Goal: Transaction & Acquisition: Purchase product/service

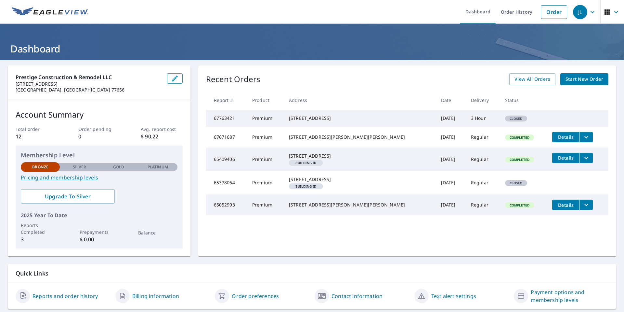
drag, startPoint x: 250, startPoint y: 124, endPoint x: 297, endPoint y: 122, distance: 46.2
click at [247, 123] on td "67763421" at bounding box center [226, 118] width 41 height 17
click at [302, 121] on div "[STREET_ADDRESS]" at bounding box center [360, 118] width 142 height 7
drag, startPoint x: 312, startPoint y: 122, endPoint x: 302, endPoint y: 117, distance: 11.2
click at [302, 117] on td "[STREET_ADDRESS]" at bounding box center [360, 118] width 152 height 17
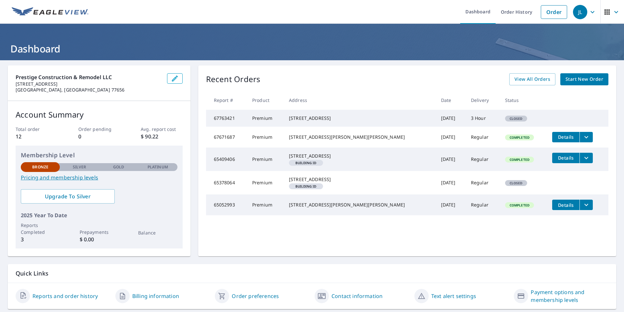
drag, startPoint x: 304, startPoint y: 117, endPoint x: 343, endPoint y: 124, distance: 39.6
click at [302, 124] on td "[STREET_ADDRESS]" at bounding box center [360, 118] width 152 height 17
copy div "[STREET_ADDRESS]"
click at [302, 12] on link "Order" at bounding box center [554, 12] width 26 height 14
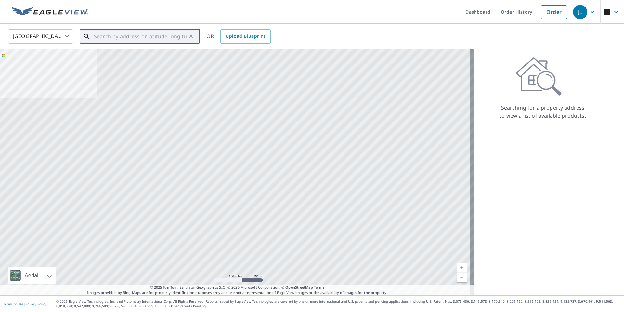
click at [178, 36] on input "text" at bounding box center [140, 36] width 93 height 18
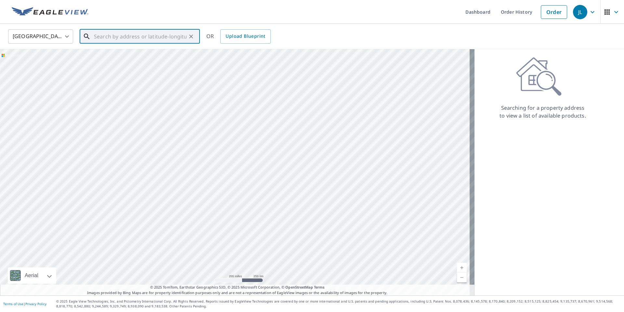
click at [158, 38] on input "text" at bounding box center [140, 36] width 93 height 18
paste input "[STREET_ADDRESS]"
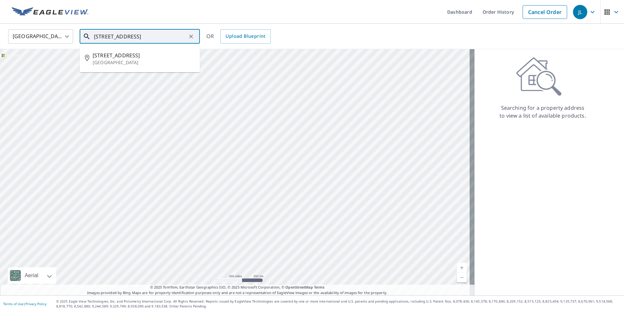
type input "[STREET_ADDRESS]"
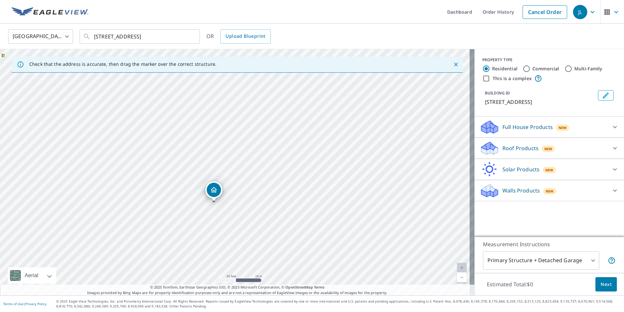
drag, startPoint x: 172, startPoint y: 220, endPoint x: 282, endPoint y: 184, distance: 115.8
click at [281, 184] on div "[STREET_ADDRESS]" at bounding box center [237, 172] width 475 height 246
click at [302, 150] on div "Roof Products New" at bounding box center [543, 148] width 127 height 15
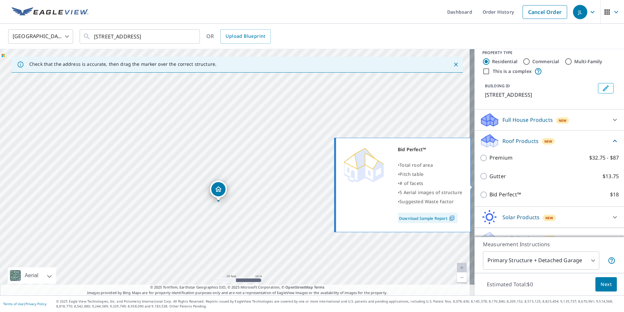
scroll to position [20, 0]
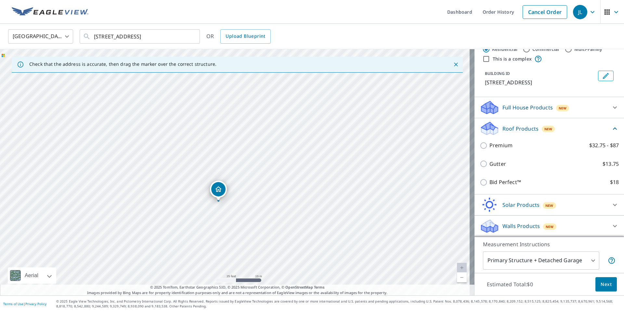
click at [302, 129] on icon at bounding box center [615, 129] width 8 height 8
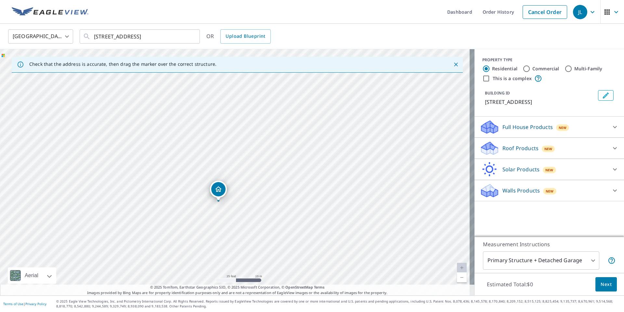
scroll to position [0, 0]
click at [220, 193] on icon "Dropped pin, building 1, Residential property, 447 College St Jasper, TX 75951" at bounding box center [219, 189] width 8 height 8
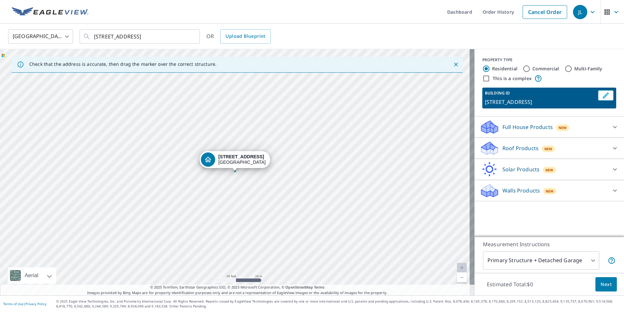
click at [231, 163] on div "[STREET_ADDRESS]" at bounding box center [242, 159] width 47 height 11
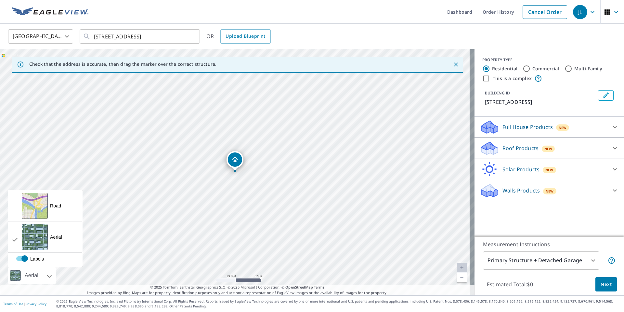
click at [36, 275] on div "Aerial" at bounding box center [32, 275] width 18 height 16
click at [37, 277] on div "Aerial" at bounding box center [32, 275] width 18 height 16
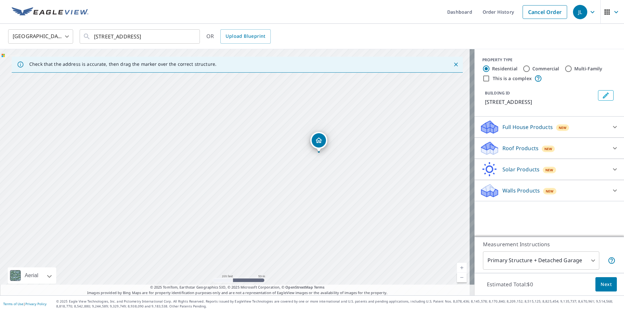
drag, startPoint x: 382, startPoint y: 206, endPoint x: 341, endPoint y: 162, distance: 60.1
click at [302, 162] on div "[STREET_ADDRESS]" at bounding box center [237, 172] width 475 height 246
drag, startPoint x: 300, startPoint y: 142, endPoint x: 301, endPoint y: 191, distance: 48.5
click at [301, 191] on div "[STREET_ADDRESS]" at bounding box center [237, 172] width 475 height 246
